Goal: Navigation & Orientation: Find specific page/section

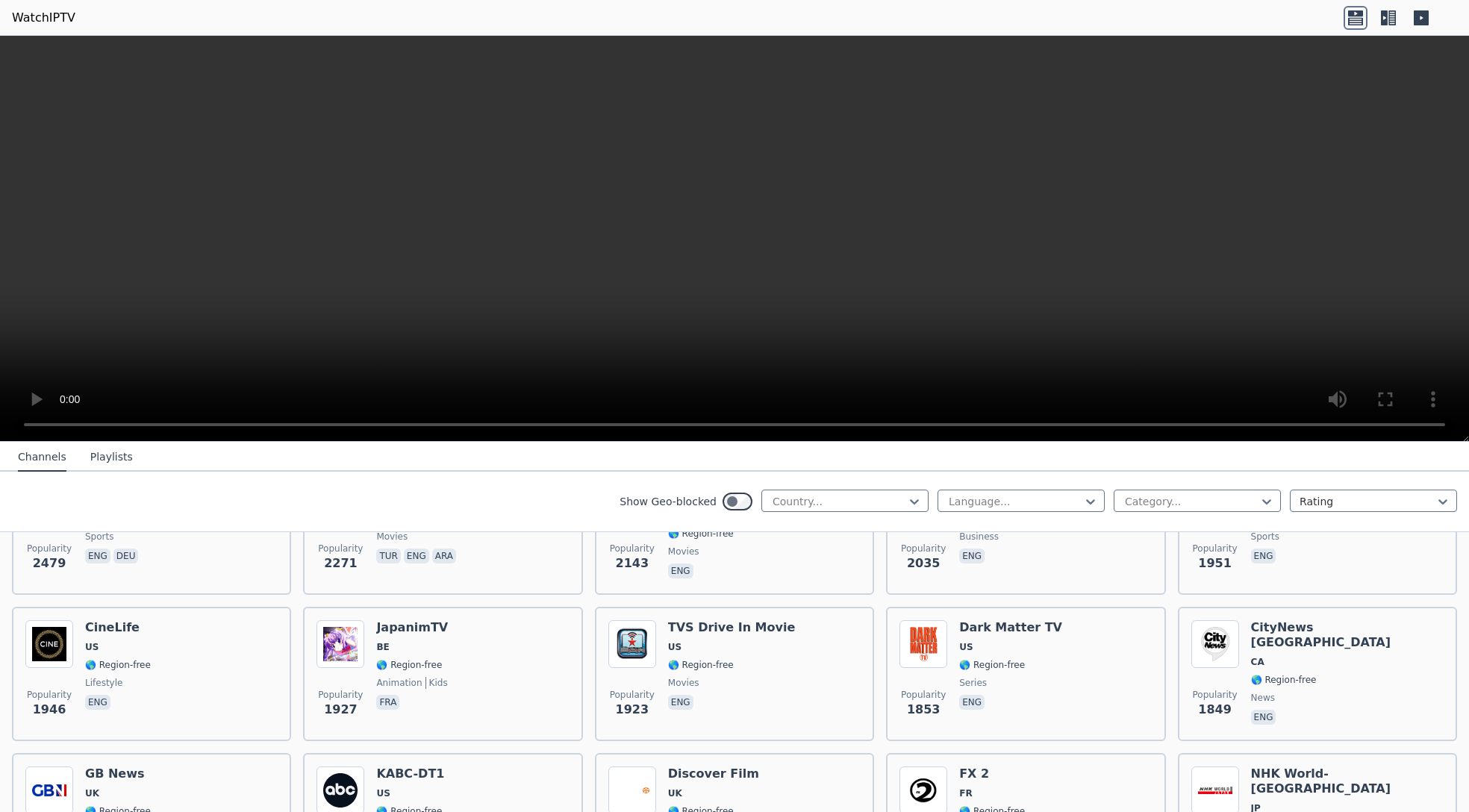
scroll to position [672, 0]
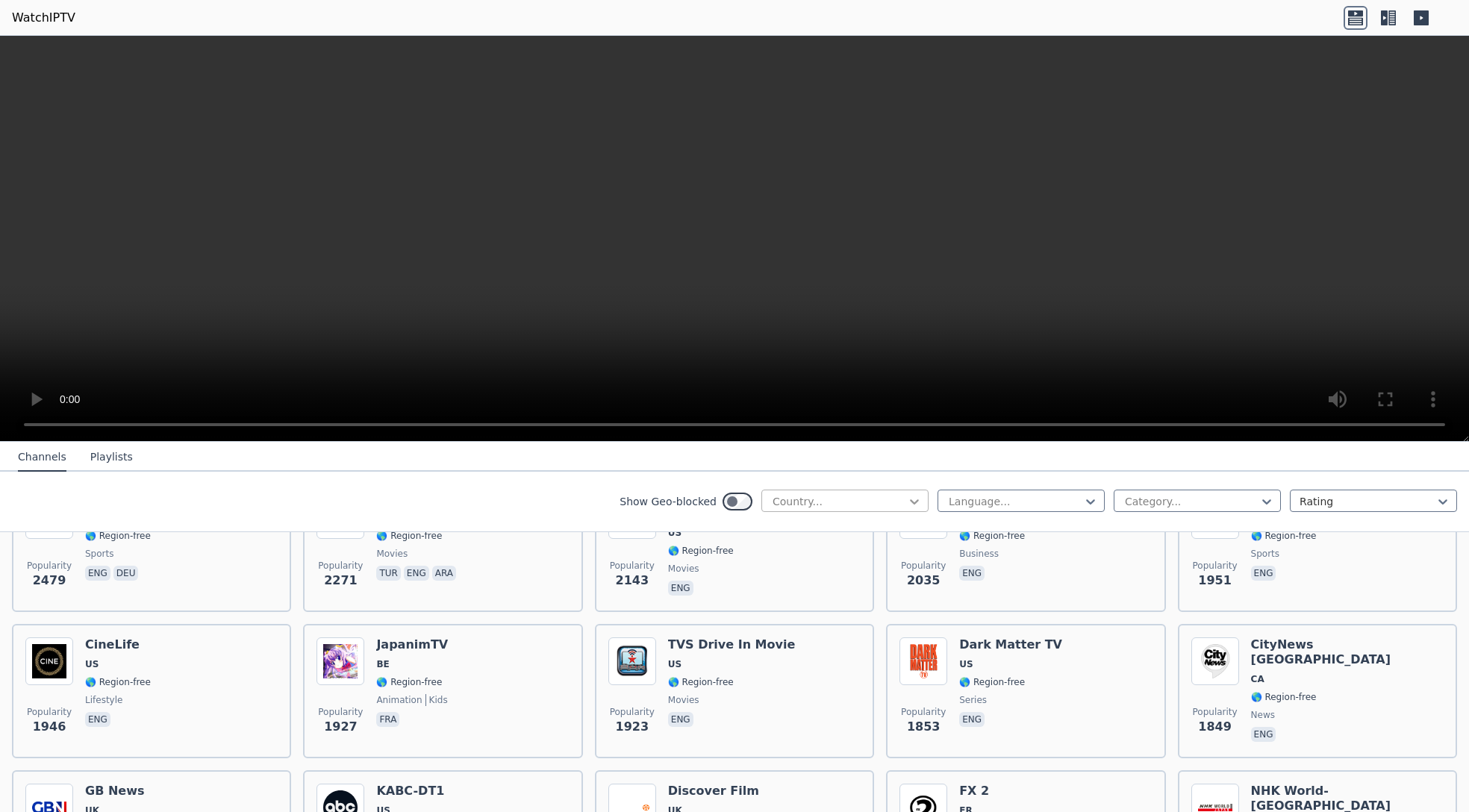
click at [907, 499] on icon at bounding box center [914, 501] width 15 height 15
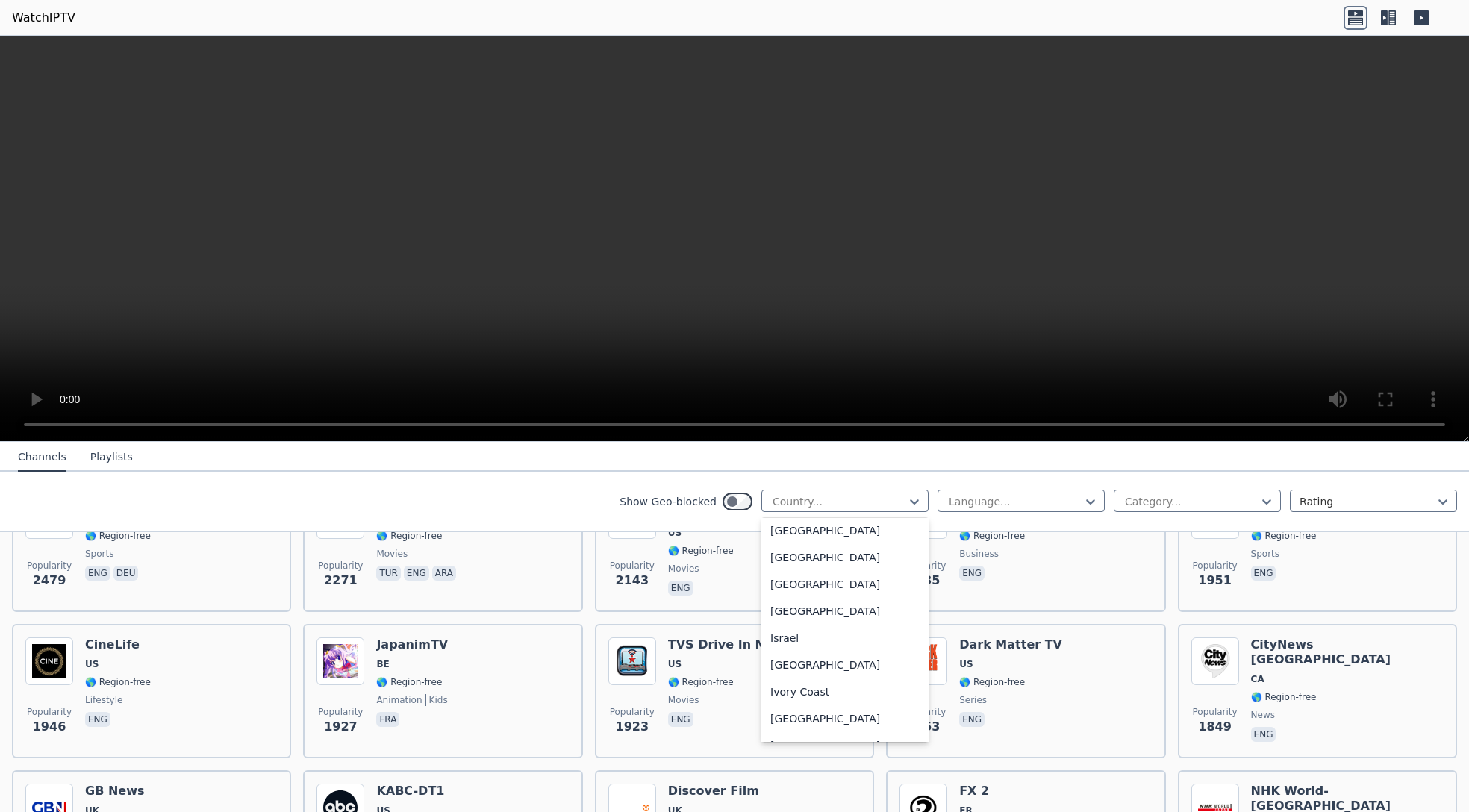
scroll to position [2314, 0]
click at [770, 705] on div "[GEOGRAPHIC_DATA]" at bounding box center [845, 692] width 167 height 27
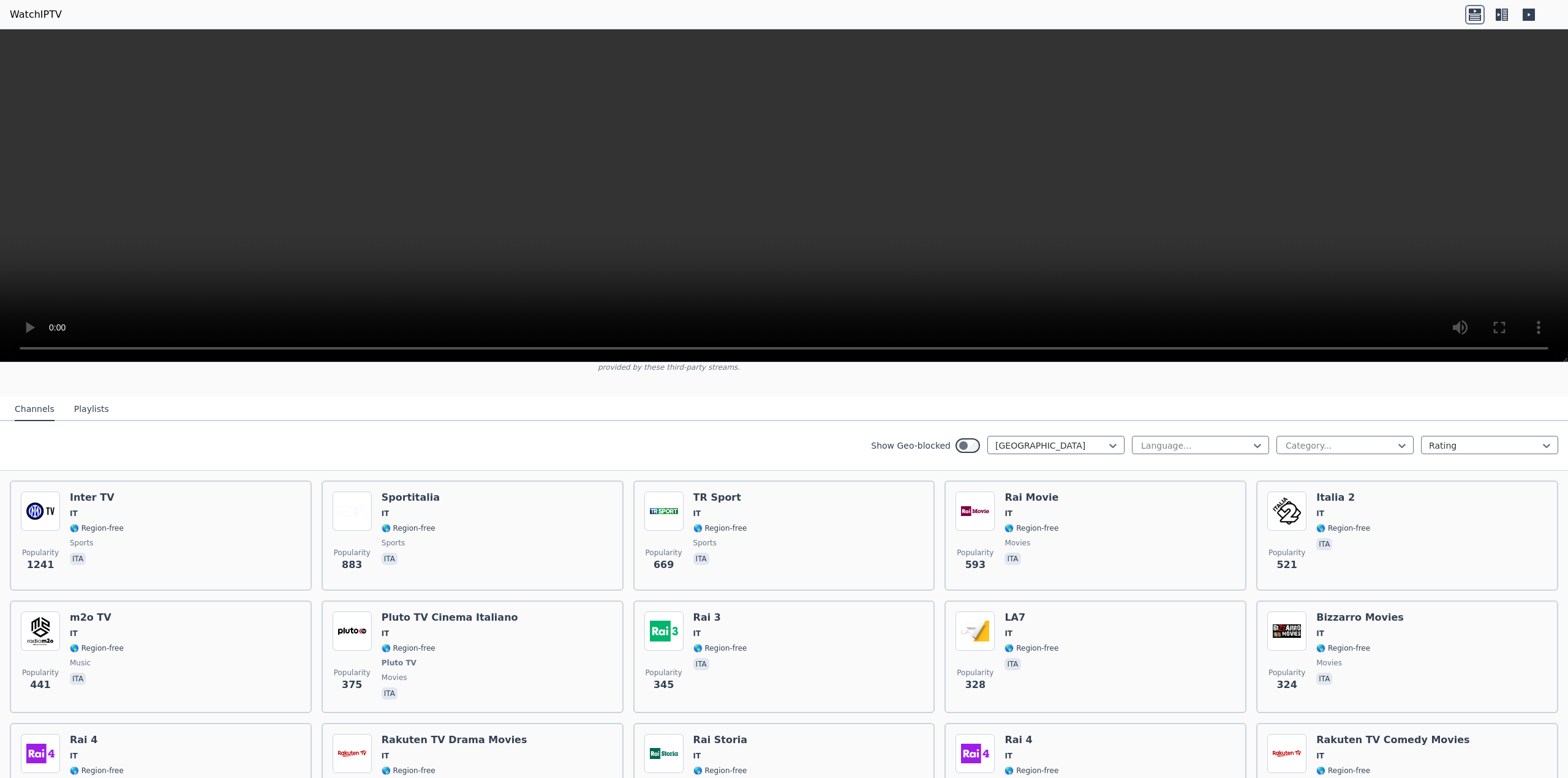
scroll to position [136, 0]
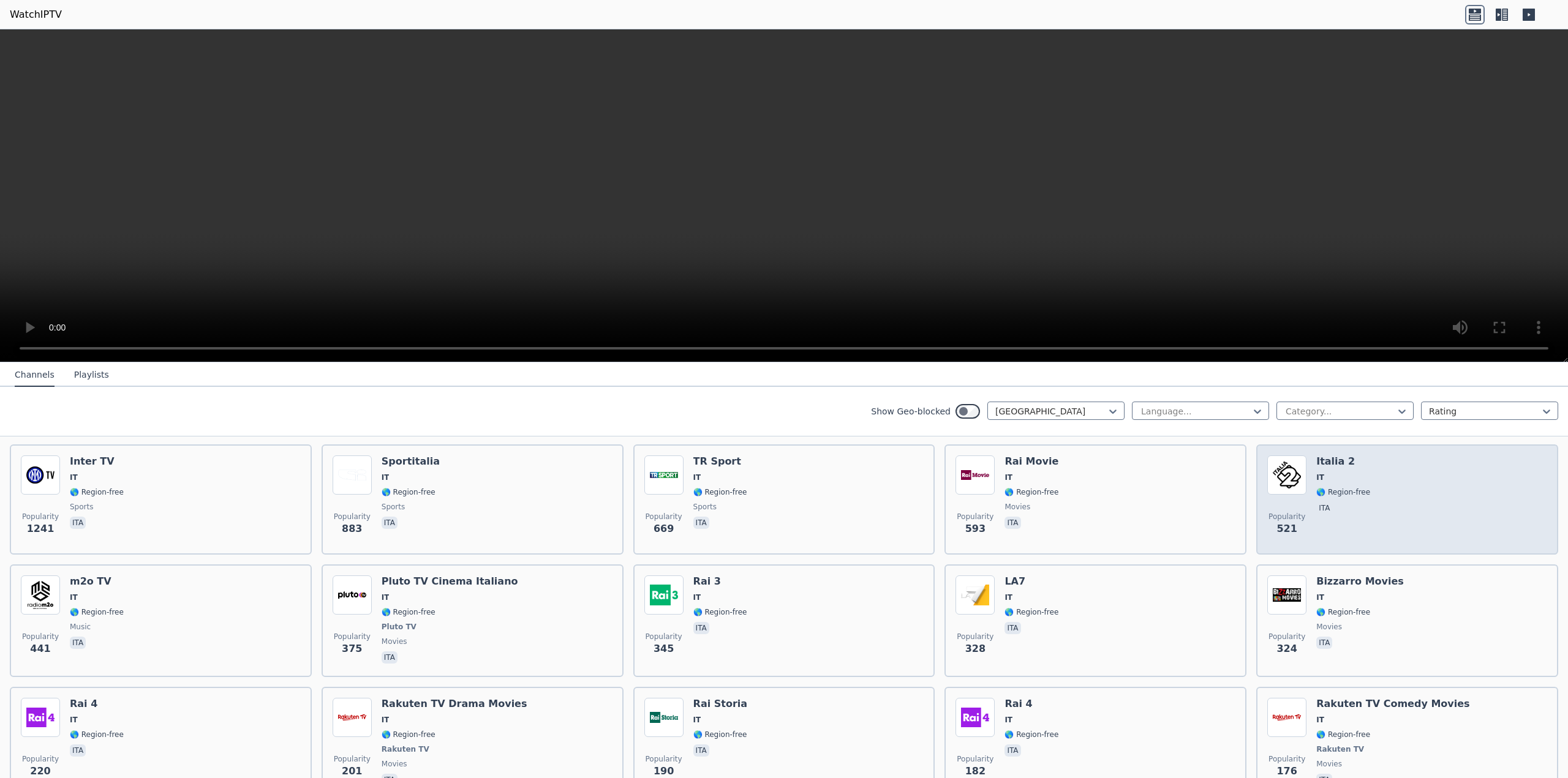
click at [1205, 456] on h6 "Italia 2" at bounding box center [1343, 462] width 54 height 12
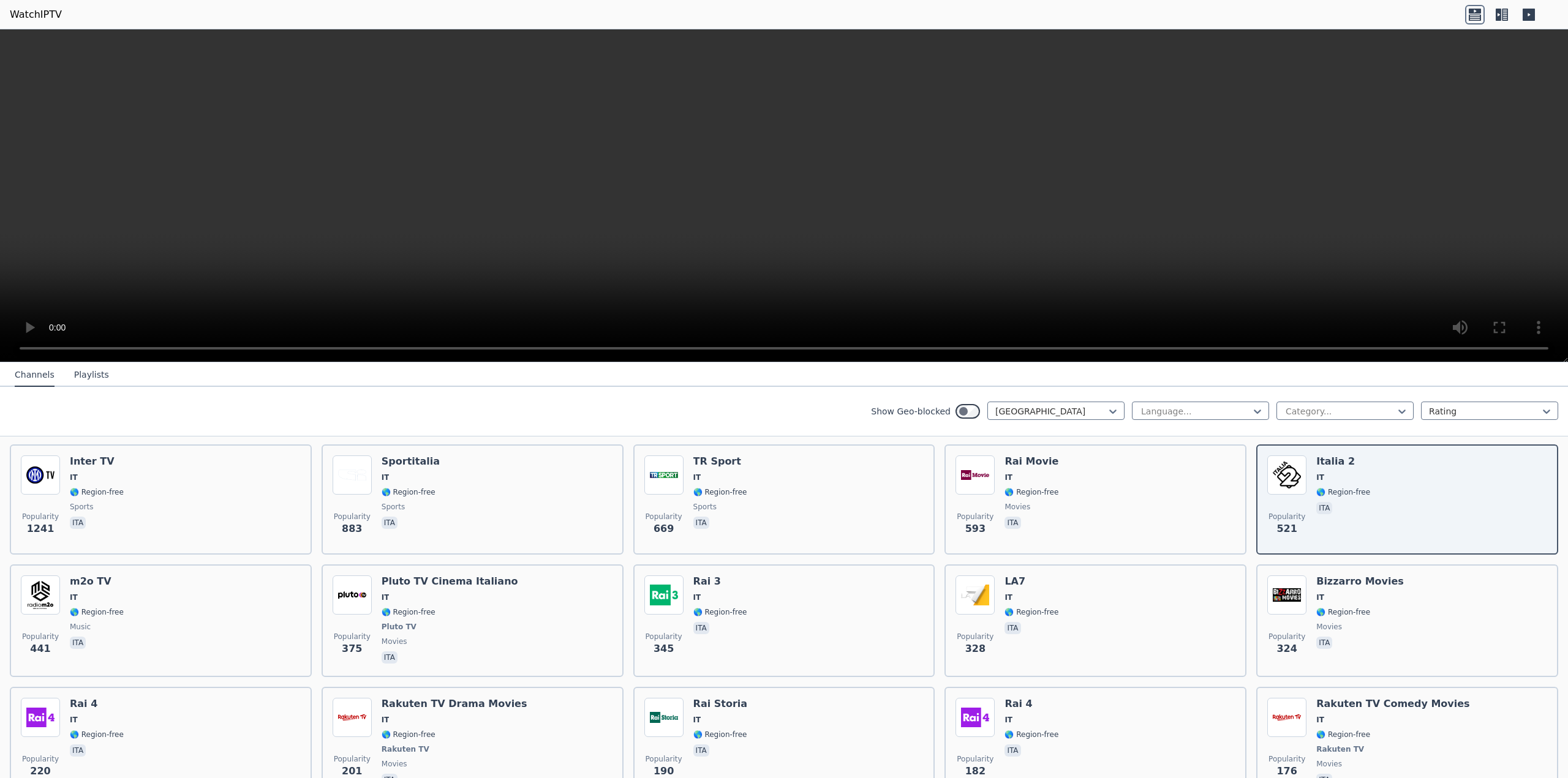
click at [92, 375] on button "Playlists" at bounding box center [91, 375] width 35 height 23
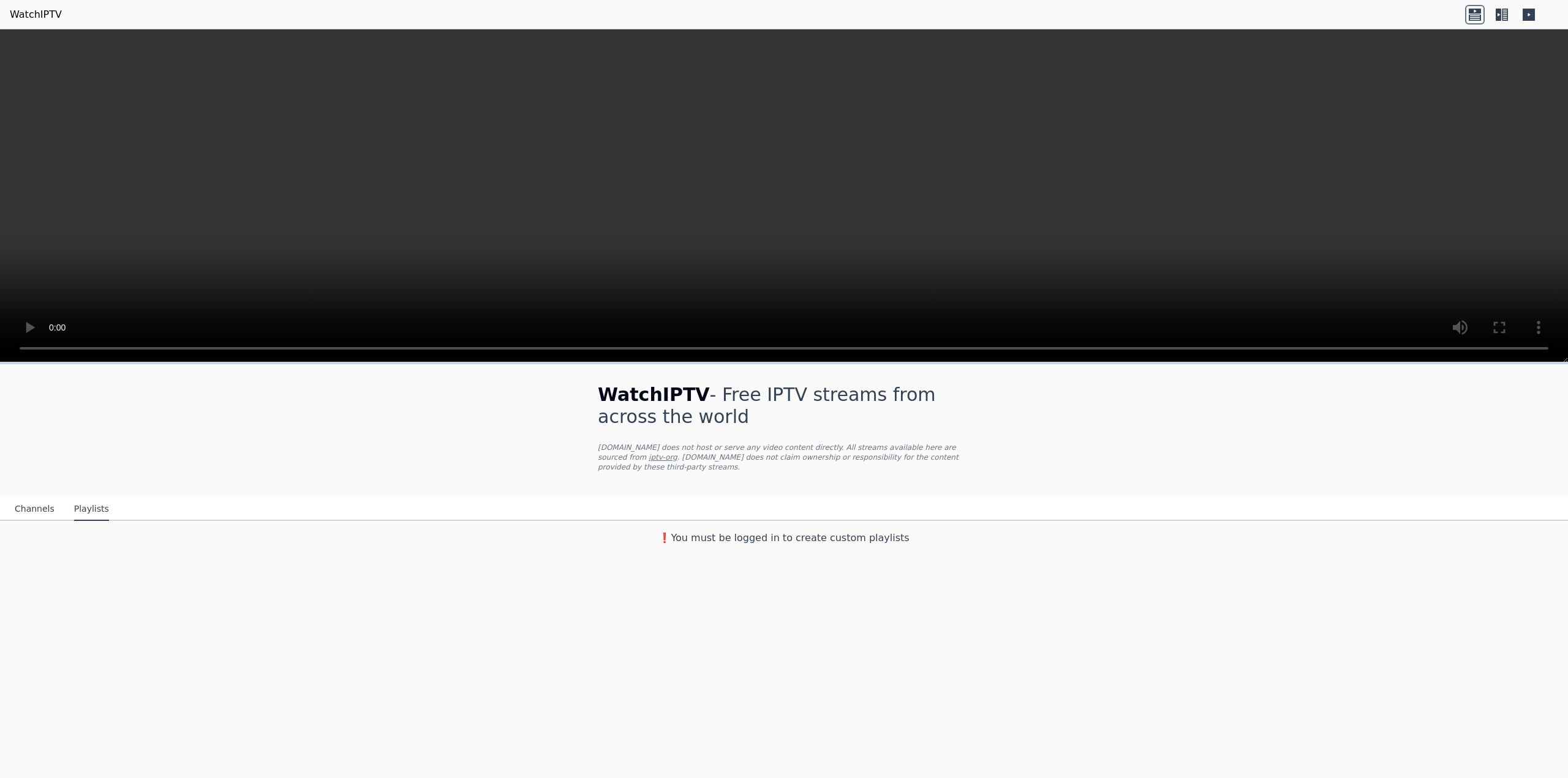
scroll to position [0, 0]
click at [38, 498] on button "Channels" at bounding box center [35, 509] width 40 height 23
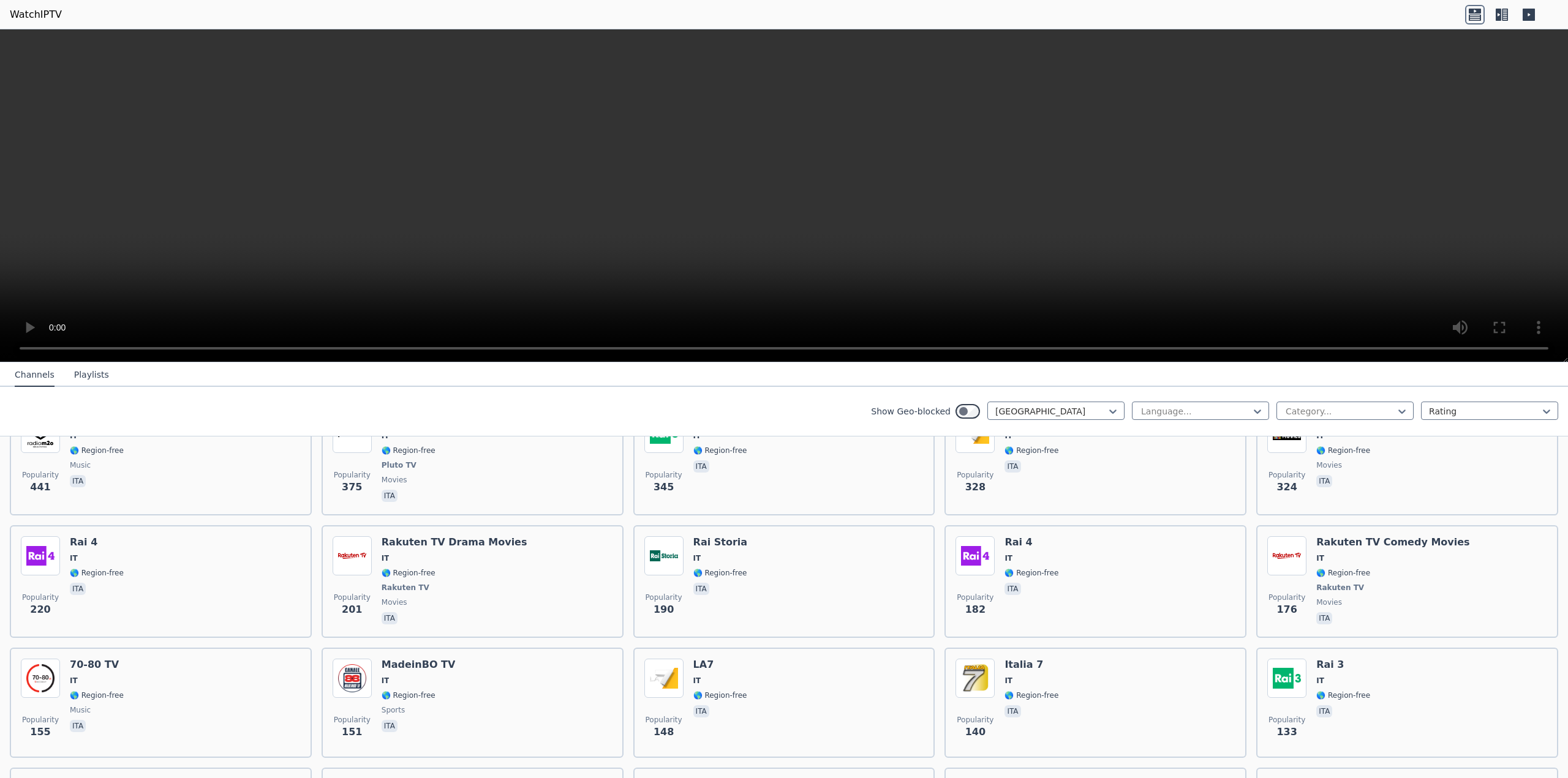
scroll to position [306, 0]
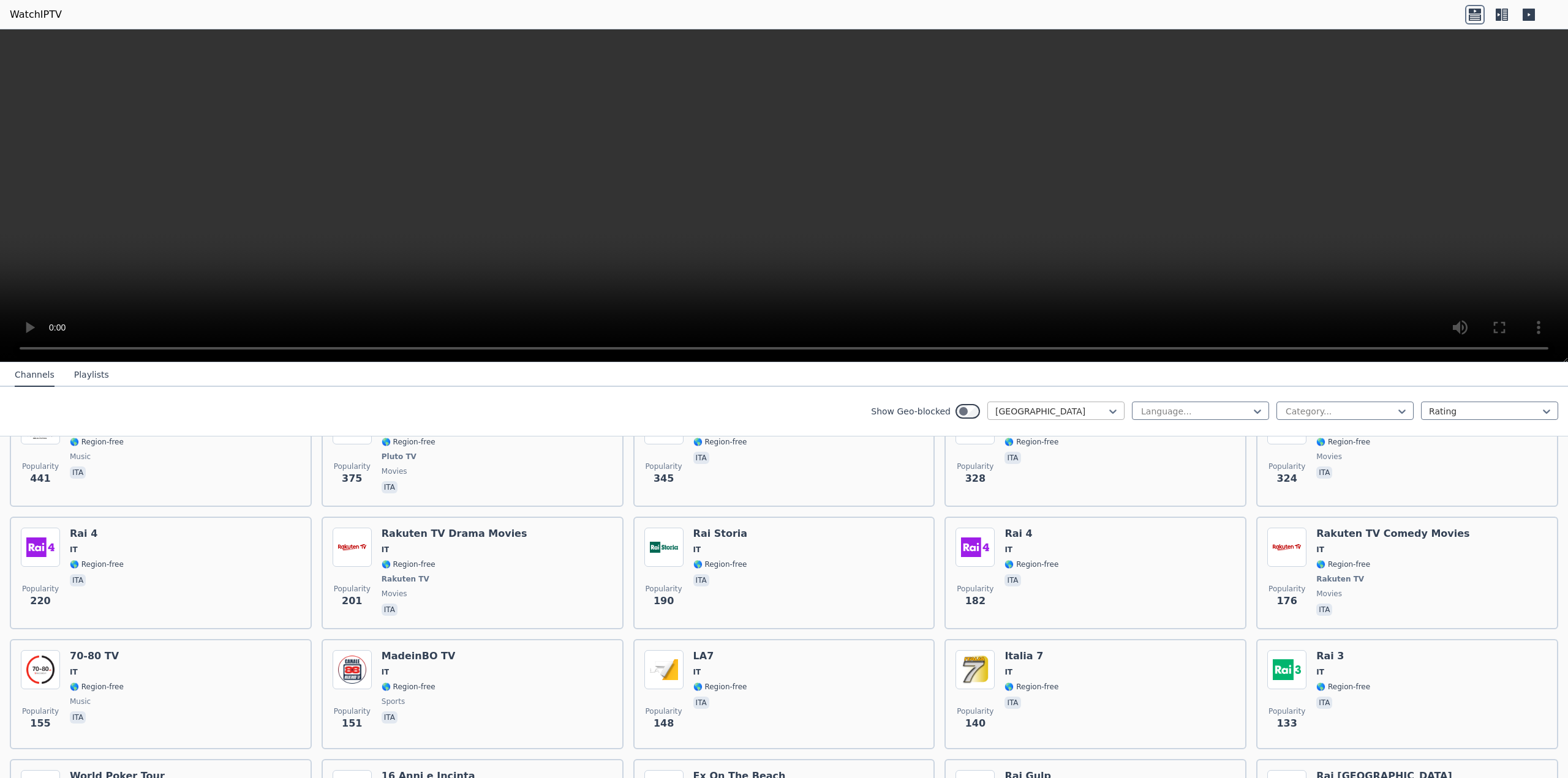
click at [1097, 407] on div at bounding box center [1051, 411] width 111 height 12
click at [1050, 486] on div "[GEOGRAPHIC_DATA]" at bounding box center [1055, 487] width 137 height 22
